Goal: Navigation & Orientation: Find specific page/section

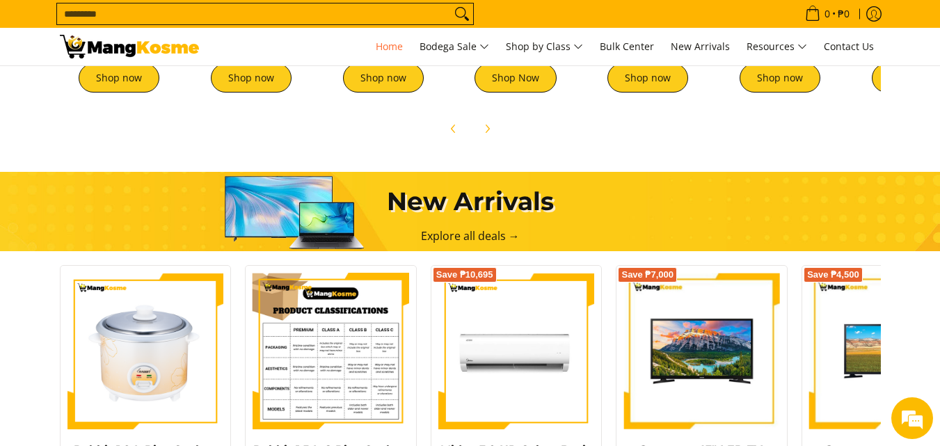
scroll to position [974, 0]
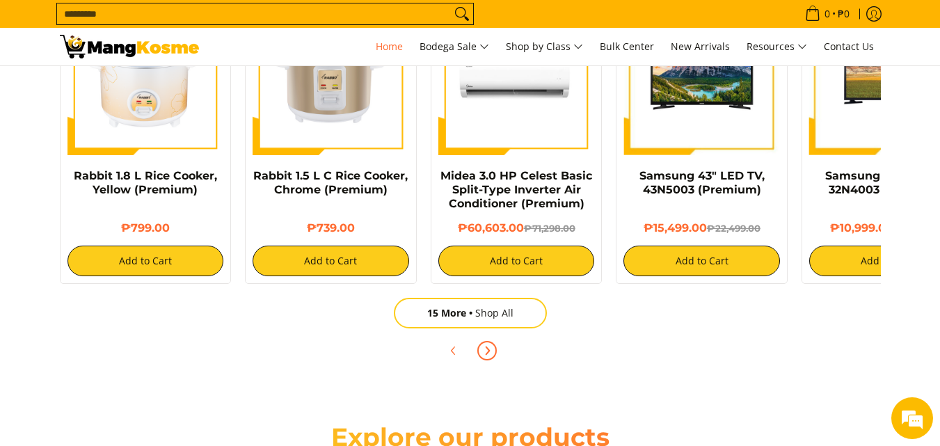
click at [487, 346] on icon "Next" at bounding box center [486, 350] width 11 height 11
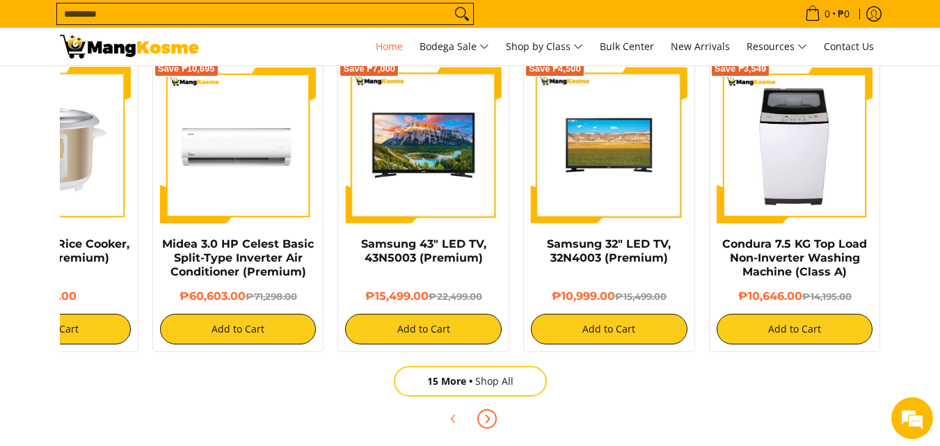
scroll to position [1043, 0]
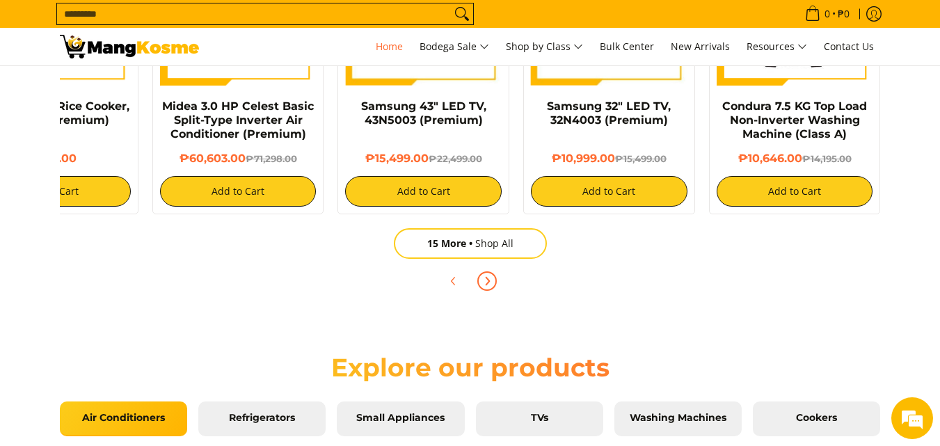
click at [474, 282] on button "Next" at bounding box center [487, 281] width 31 height 31
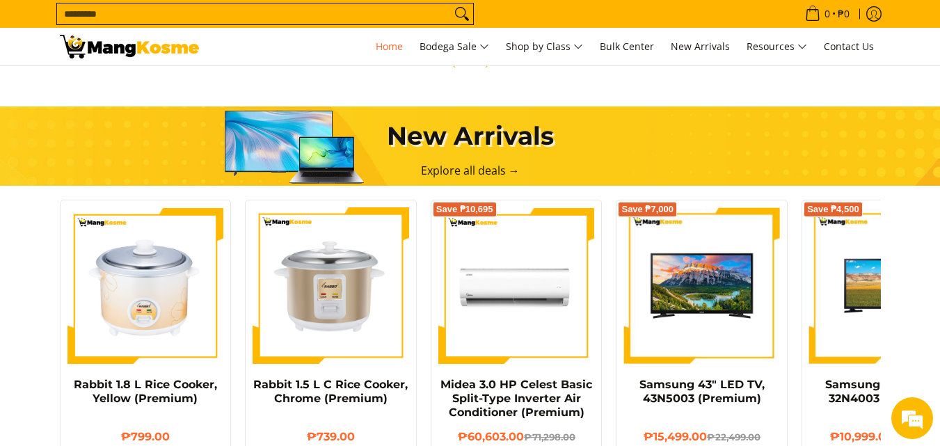
scroll to position [556, 0]
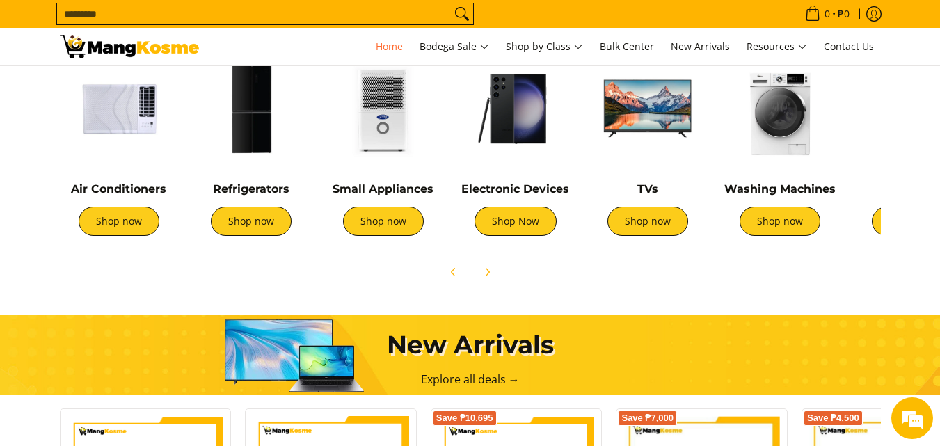
click at [629, 107] on img at bounding box center [647, 108] width 118 height 118
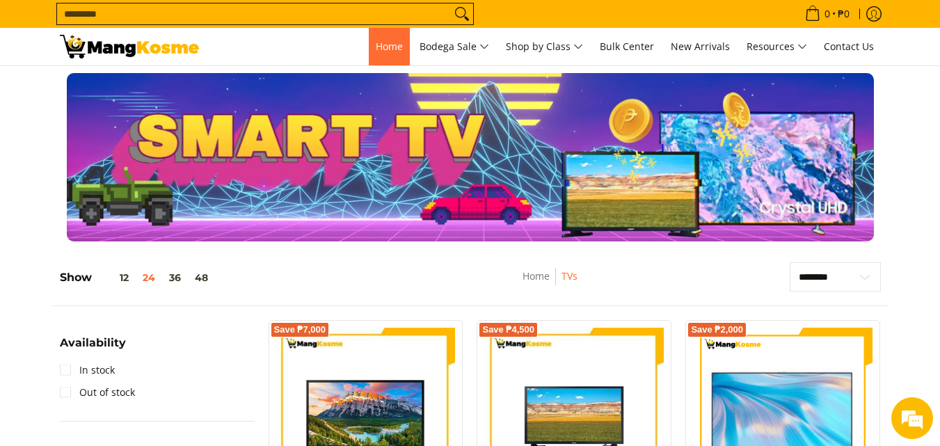
click at [376, 42] on span "Home" at bounding box center [389, 46] width 27 height 13
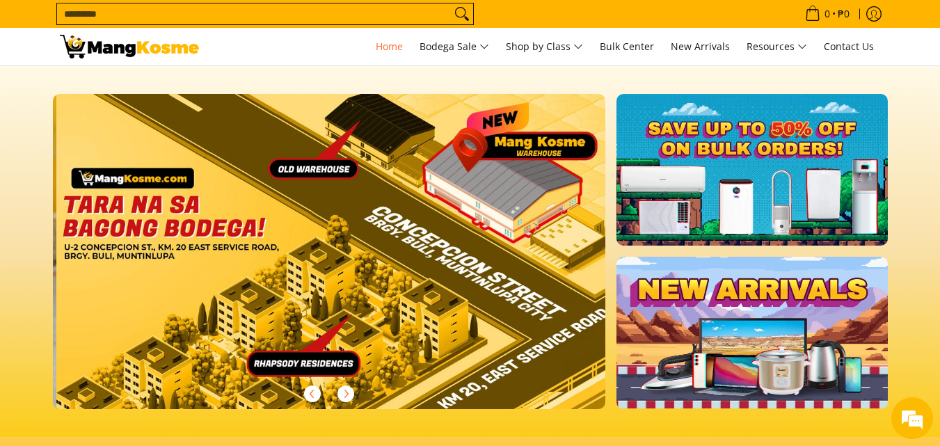
scroll to position [0, 1659]
